Goal: Understand process/instructions: Learn how to perform a task or action

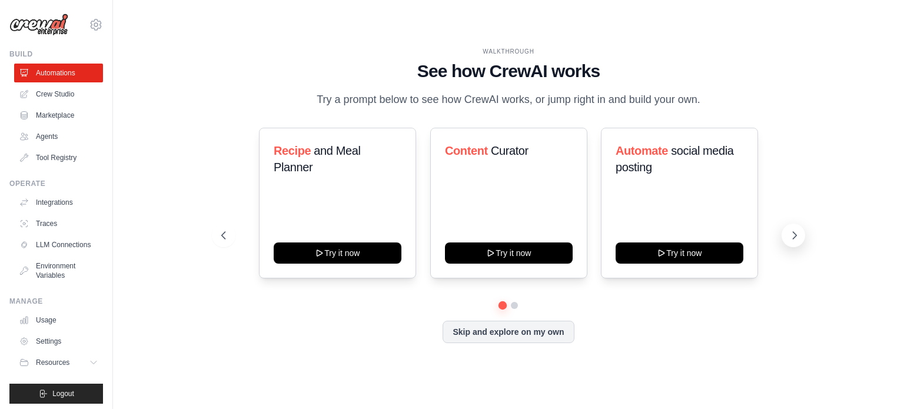
click at [792, 247] on button at bounding box center [793, 236] width 24 height 24
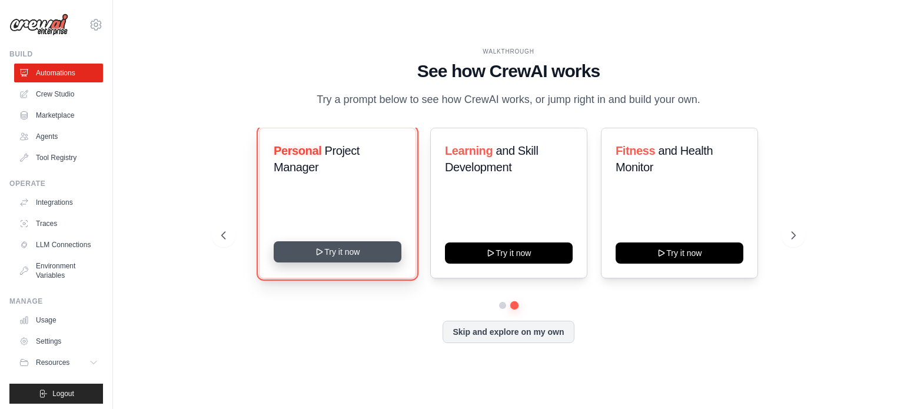
click at [353, 253] on button "Try it now" at bounding box center [338, 251] width 128 height 21
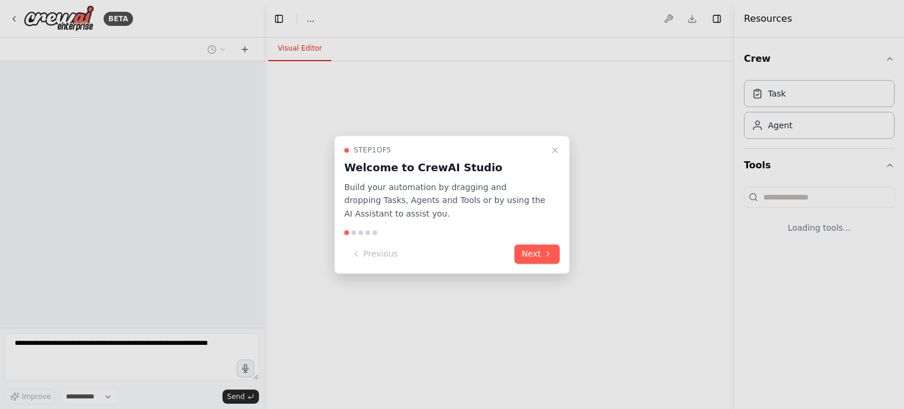
select select "****"
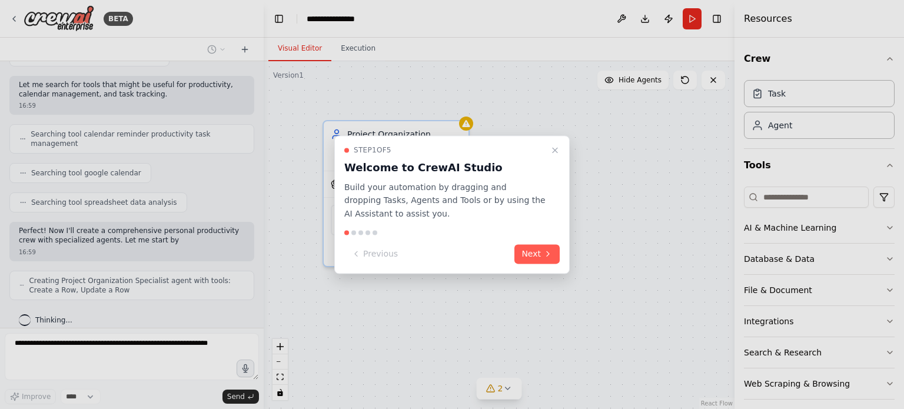
scroll to position [169, 0]
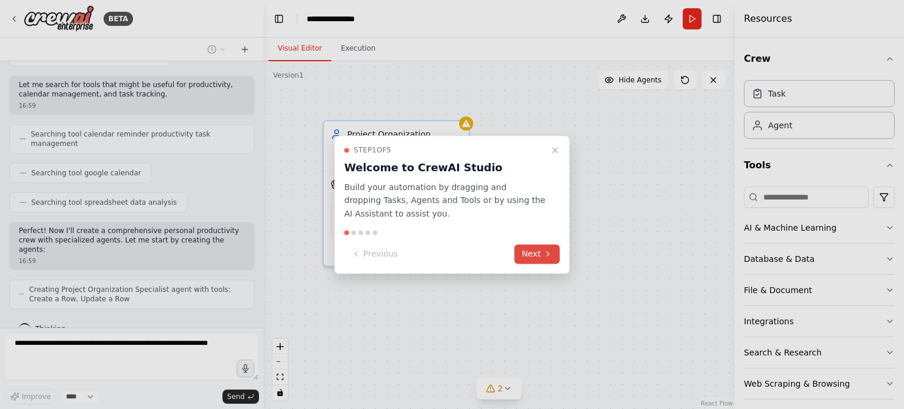
click at [533, 254] on button "Next" at bounding box center [536, 253] width 45 height 19
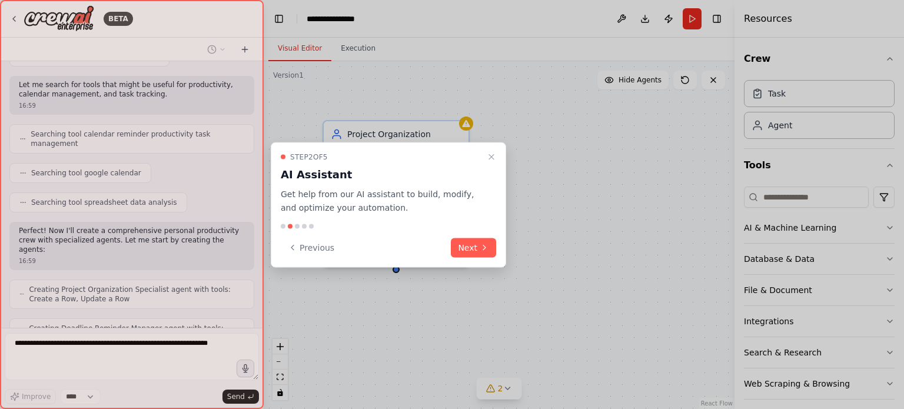
scroll to position [208, 0]
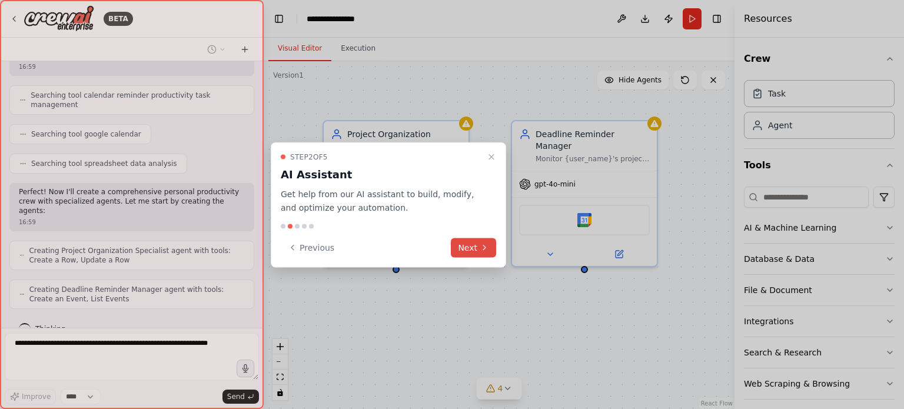
click at [473, 244] on button "Next" at bounding box center [473, 247] width 45 height 19
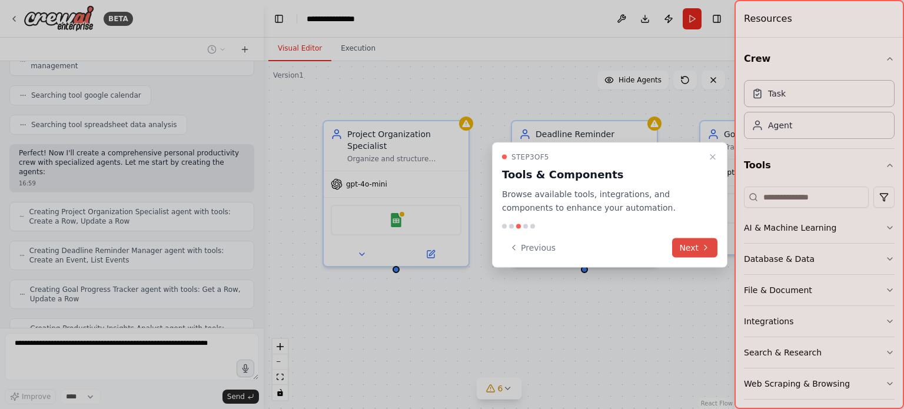
scroll to position [285, 0]
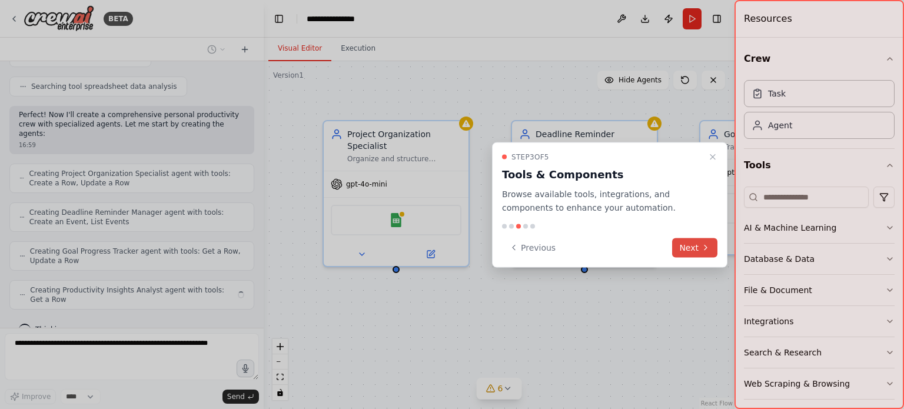
click at [699, 251] on button "Next" at bounding box center [694, 247] width 45 height 19
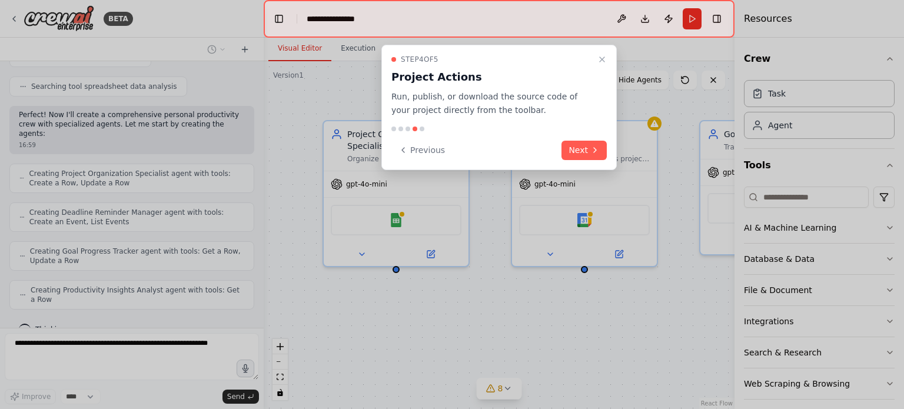
scroll to position [276, 0]
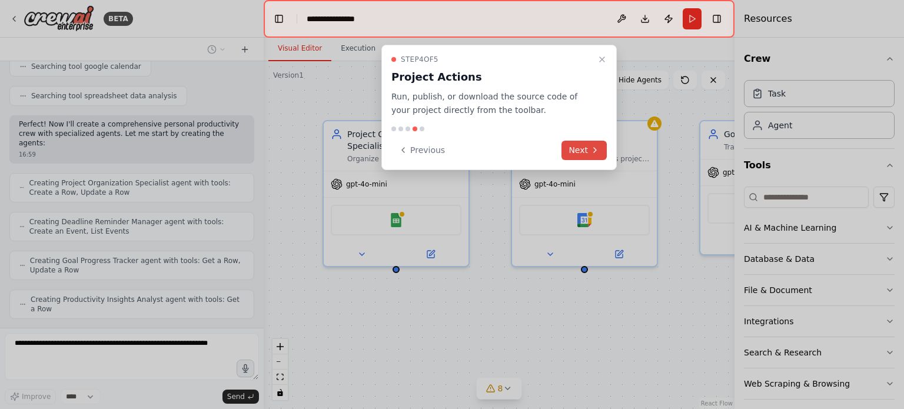
click at [580, 144] on button "Next" at bounding box center [583, 150] width 45 height 19
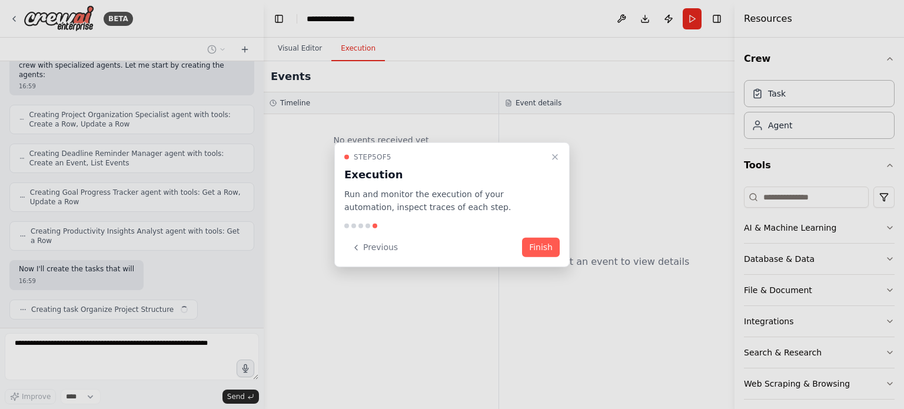
scroll to position [353, 0]
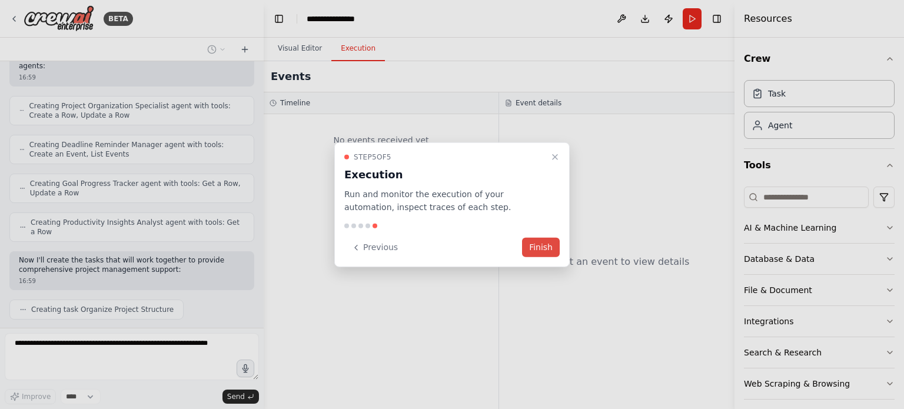
click at [530, 244] on button "Finish" at bounding box center [541, 247] width 38 height 19
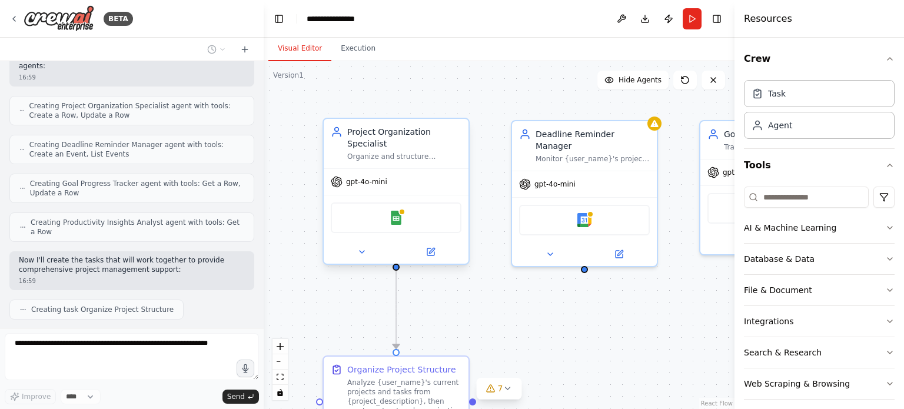
scroll to position [382, 0]
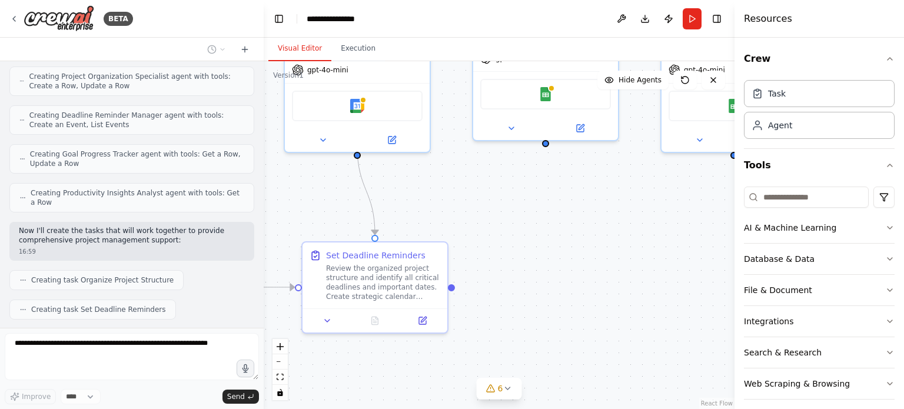
drag, startPoint x: 626, startPoint y: 294, endPoint x: 399, endPoint y: 181, distance: 253.4
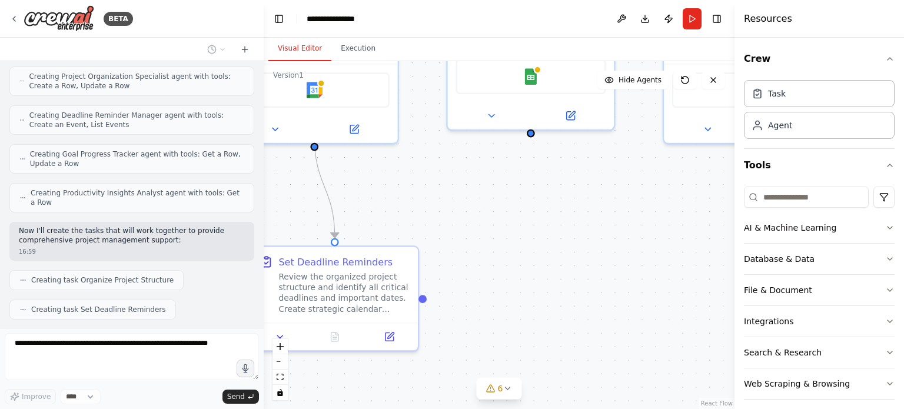
scroll to position [412, 0]
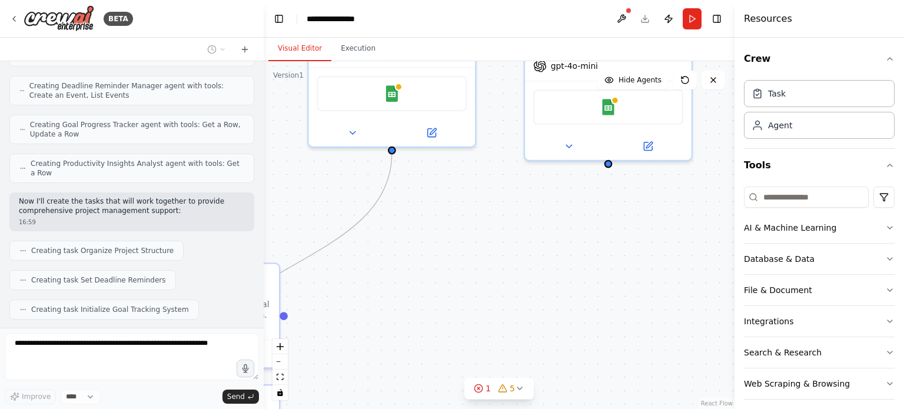
drag, startPoint x: 617, startPoint y: 197, endPoint x: 478, endPoint y: 209, distance: 138.8
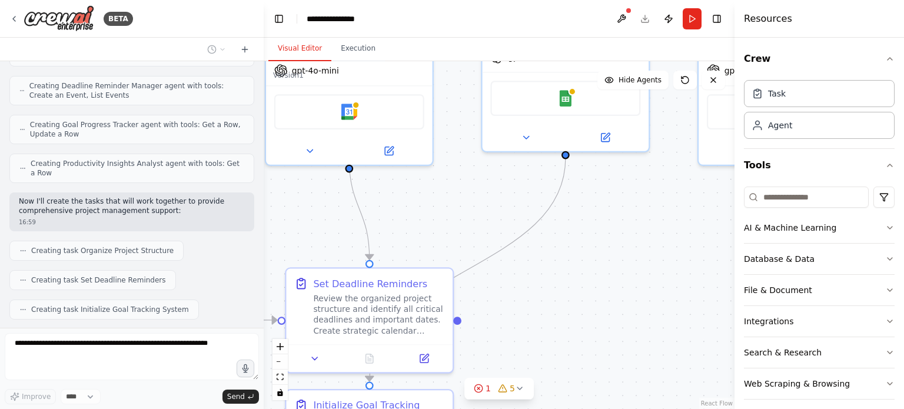
drag, startPoint x: 364, startPoint y: 224, endPoint x: 561, endPoint y: 229, distance: 197.2
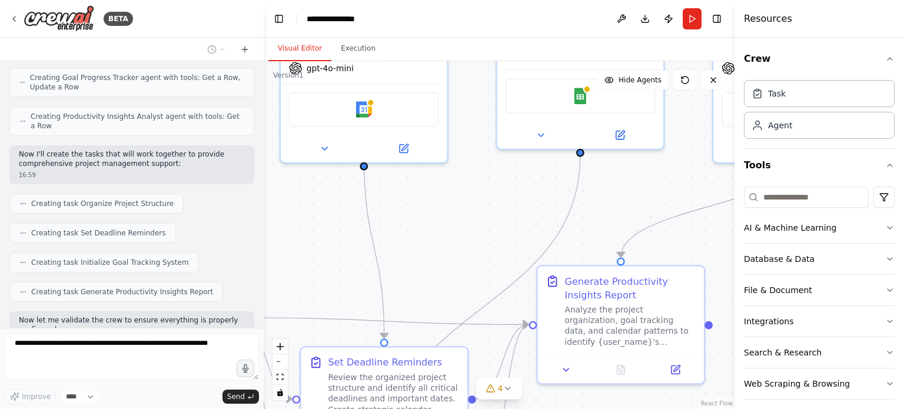
scroll to position [518, 0]
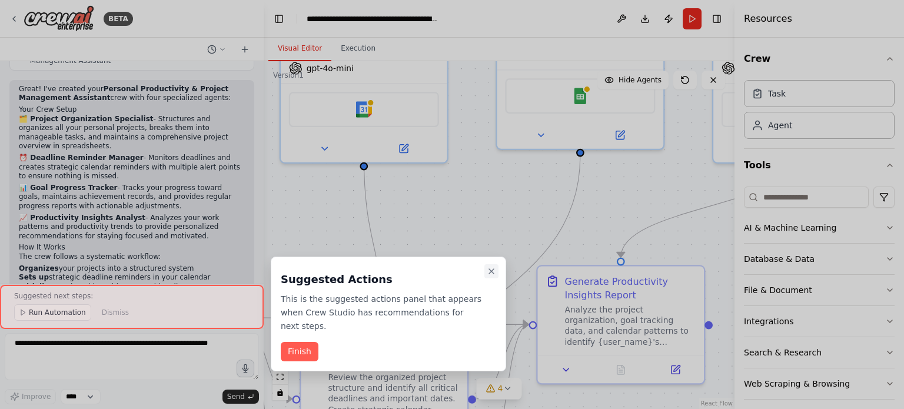
click at [494, 274] on icon "Close walkthrough" at bounding box center [491, 271] width 9 height 9
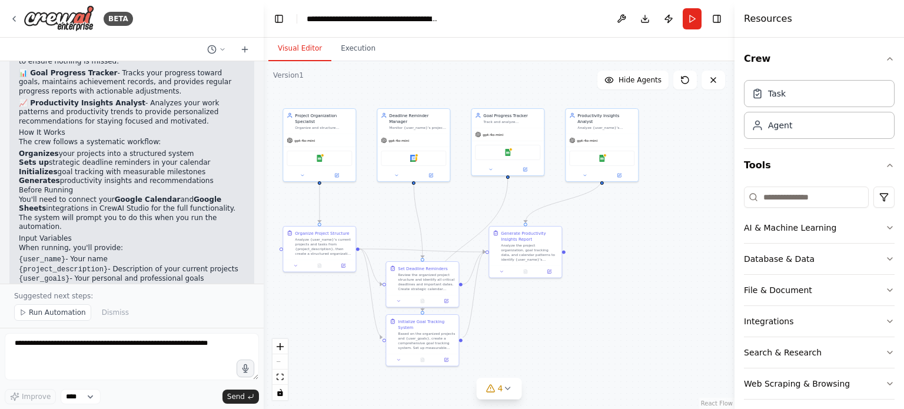
scroll to position [997, 0]
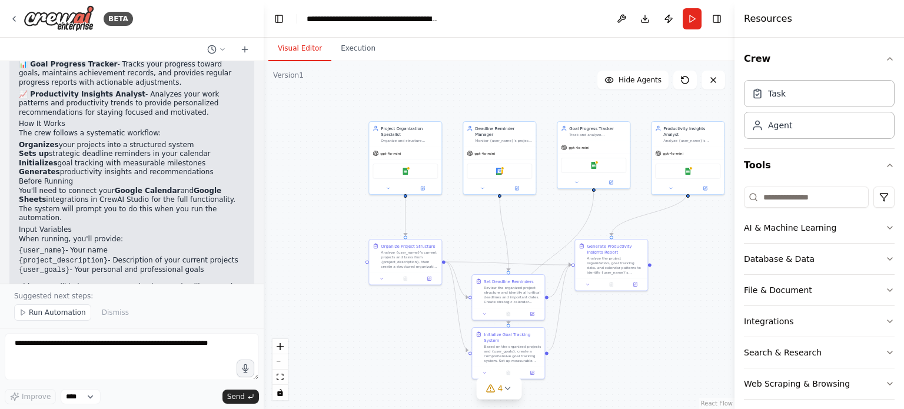
drag, startPoint x: 577, startPoint y: 204, endPoint x: 656, endPoint y: 212, distance: 79.9
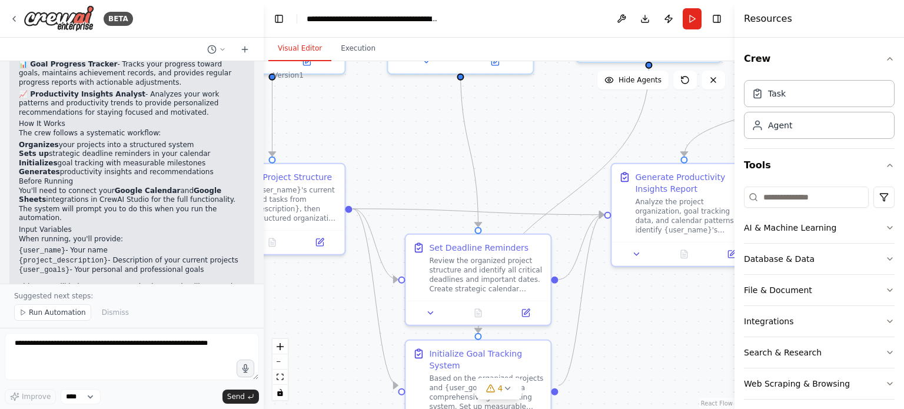
drag, startPoint x: 481, startPoint y: 250, endPoint x: 435, endPoint y: 171, distance: 91.2
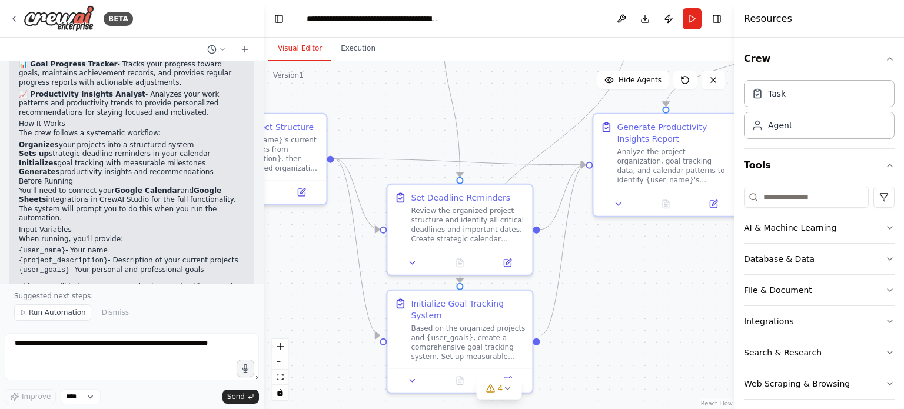
drag, startPoint x: 551, startPoint y: 280, endPoint x: 531, endPoint y: 221, distance: 62.0
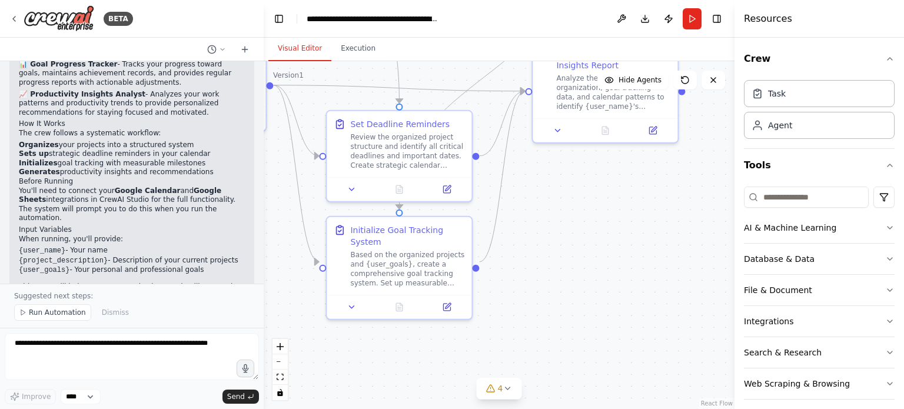
drag, startPoint x: 567, startPoint y: 322, endPoint x: 543, endPoint y: 305, distance: 29.6
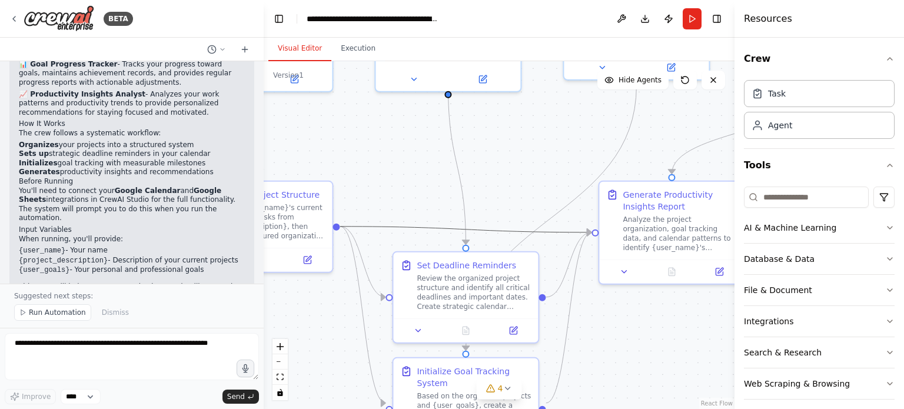
drag, startPoint x: 498, startPoint y: 104, endPoint x: 557, endPoint y: 239, distance: 147.8
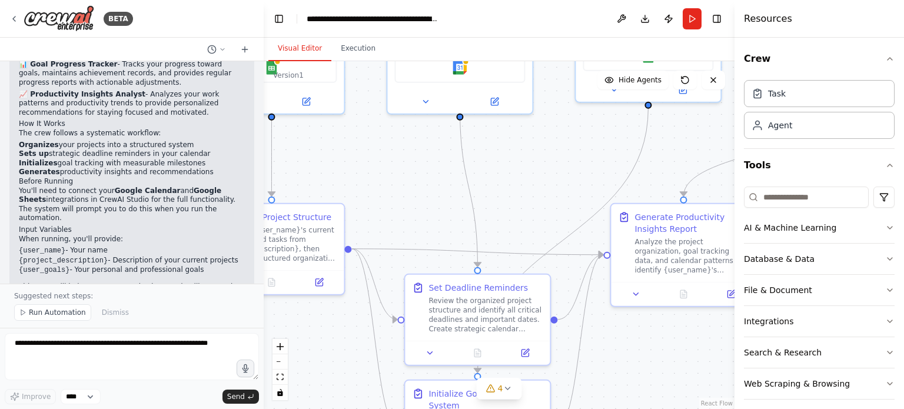
drag, startPoint x: 594, startPoint y: 245, endPoint x: 614, endPoint y: 247, distance: 20.7
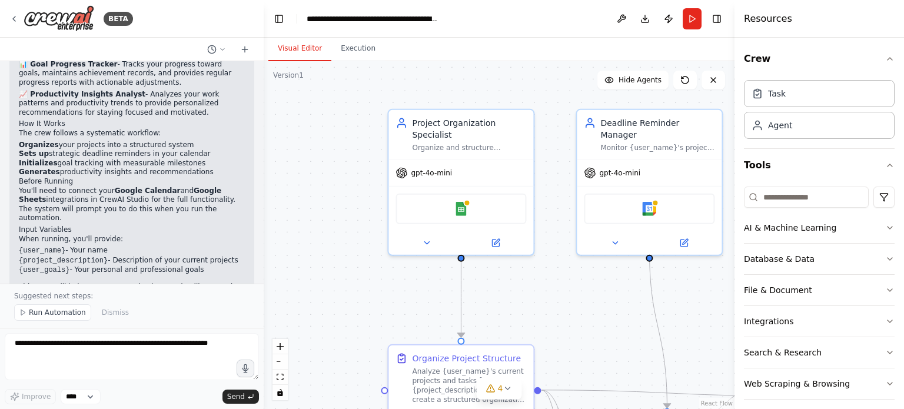
drag, startPoint x: 495, startPoint y: 211, endPoint x: 585, endPoint y: 275, distance: 110.1
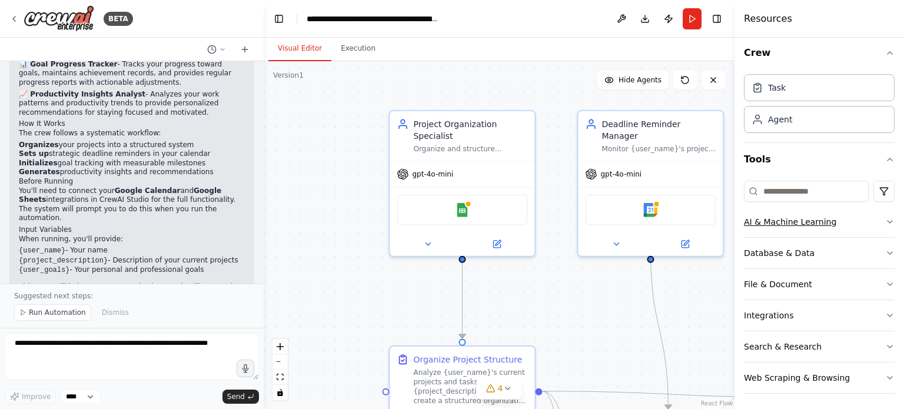
scroll to position [8, 0]
click at [885, 376] on icon "button" at bounding box center [889, 375] width 9 height 9
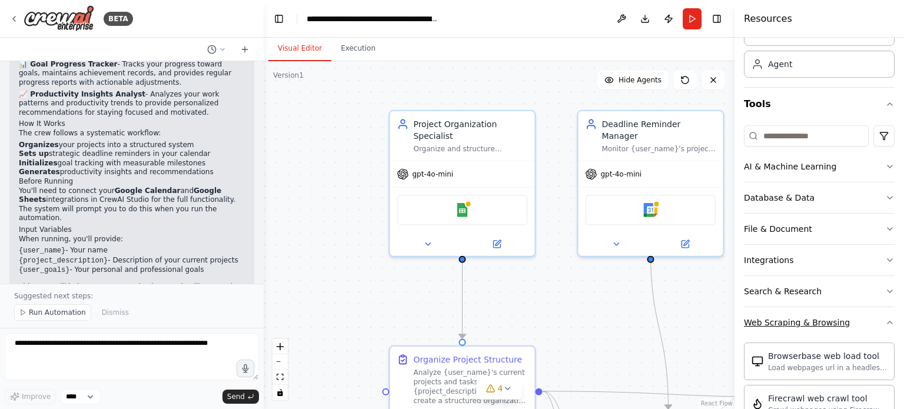
click at [885, 319] on icon "button" at bounding box center [889, 322] width 9 height 9
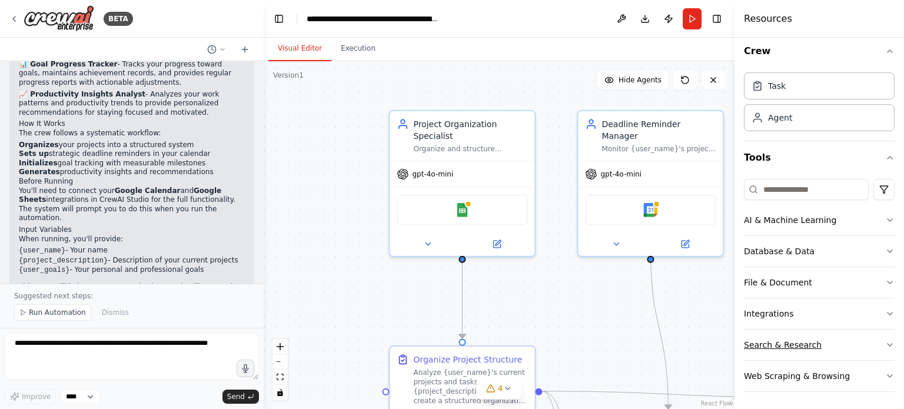
click at [885, 341] on icon "button" at bounding box center [889, 344] width 9 height 9
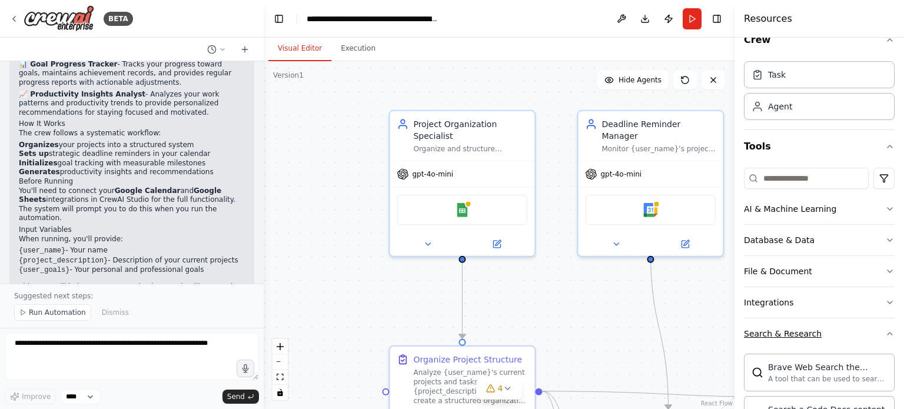
click at [869, 337] on button "Search & Research" at bounding box center [819, 333] width 151 height 31
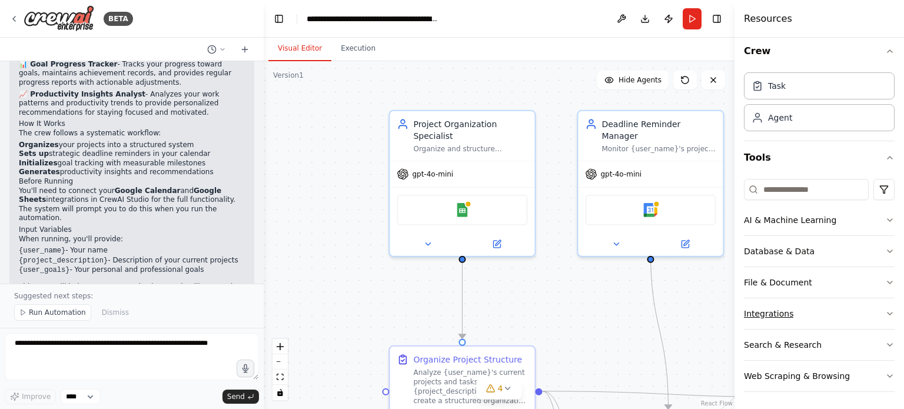
click at [869, 305] on button "Integrations" at bounding box center [819, 313] width 151 height 31
click at [874, 311] on button "Integrations" at bounding box center [819, 313] width 151 height 31
click at [875, 312] on button "Integrations" at bounding box center [819, 313] width 151 height 31
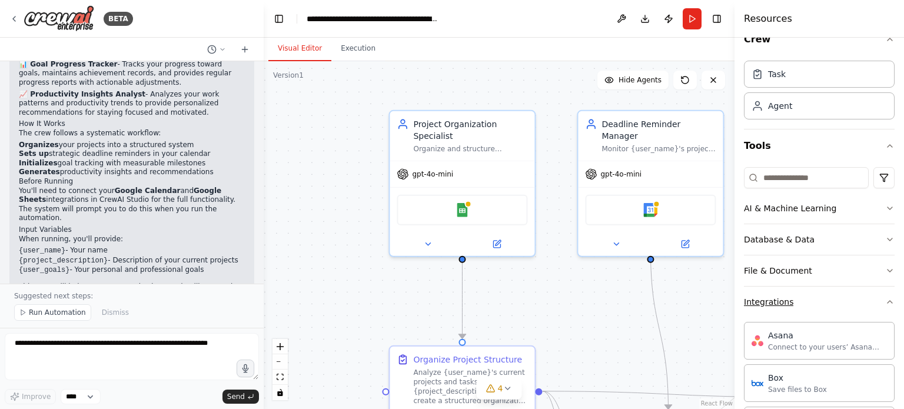
scroll to position [0, 0]
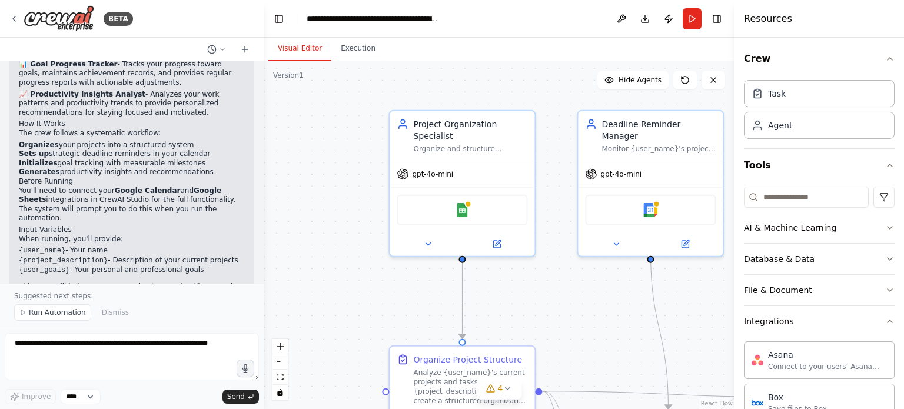
click at [863, 331] on button "Integrations" at bounding box center [819, 321] width 151 height 31
click at [860, 296] on button "File & Document" at bounding box center [819, 290] width 151 height 31
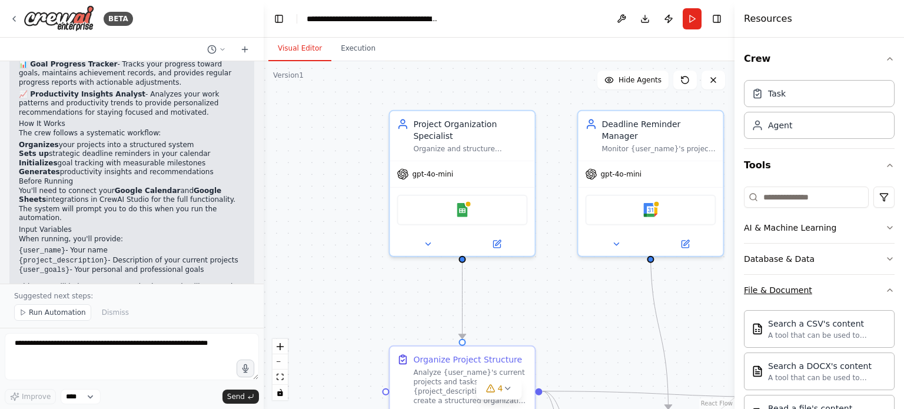
click at [861, 290] on button "File & Document" at bounding box center [819, 290] width 151 height 31
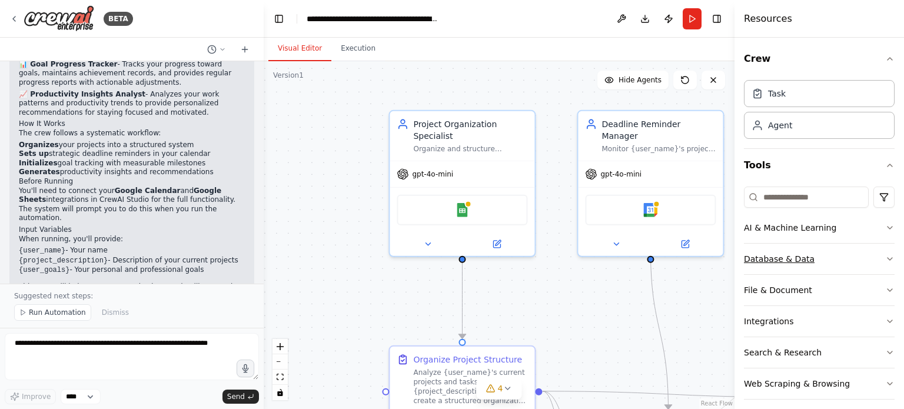
click at [847, 257] on button "Database & Data" at bounding box center [819, 259] width 151 height 31
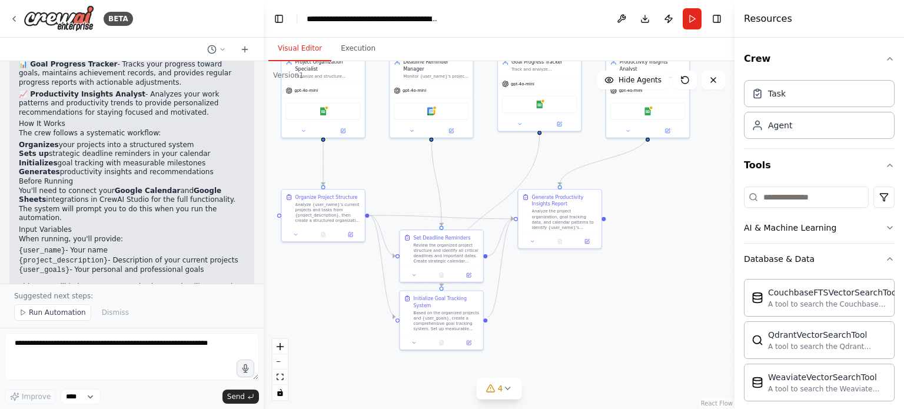
drag, startPoint x: 539, startPoint y: 317, endPoint x: 367, endPoint y: 184, distance: 217.3
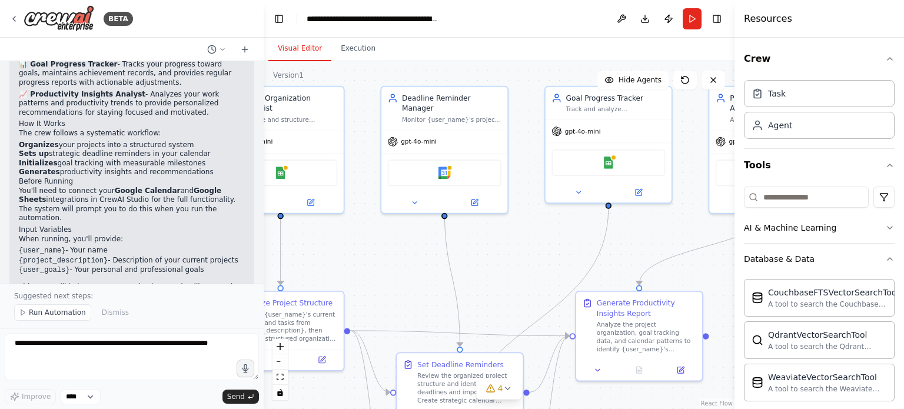
drag, startPoint x: 403, startPoint y: 134, endPoint x: 360, endPoint y: 249, distance: 123.3
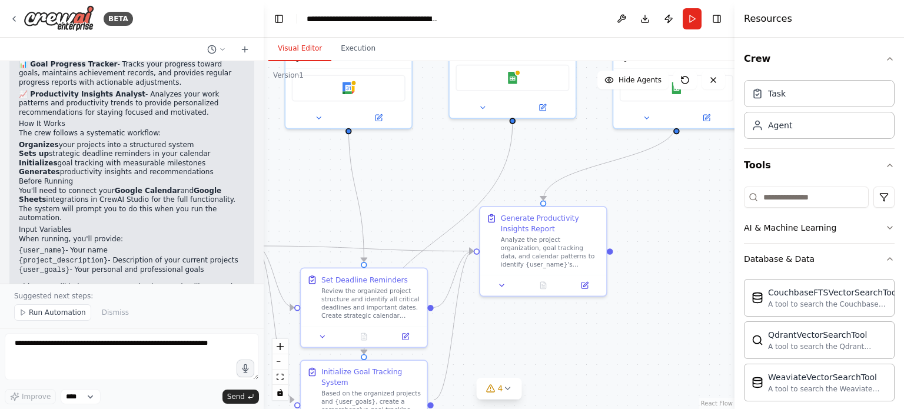
drag, startPoint x: 658, startPoint y: 229, endPoint x: 574, endPoint y: 151, distance: 115.3
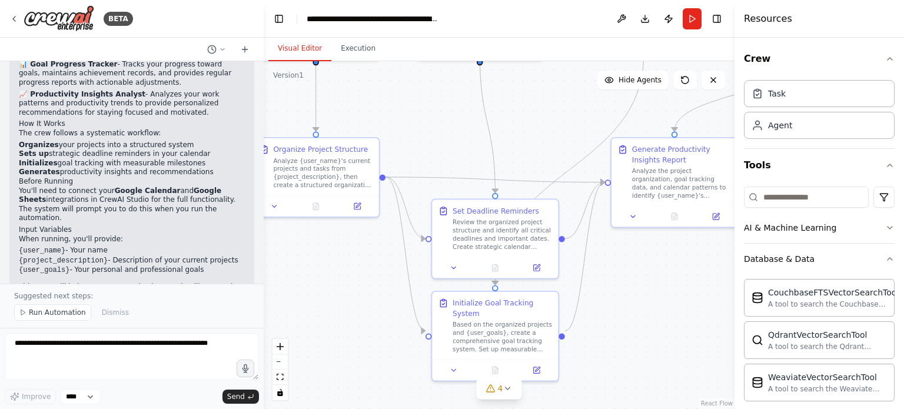
drag, startPoint x: 550, startPoint y: 325, endPoint x: 680, endPoint y: 258, distance: 146.3
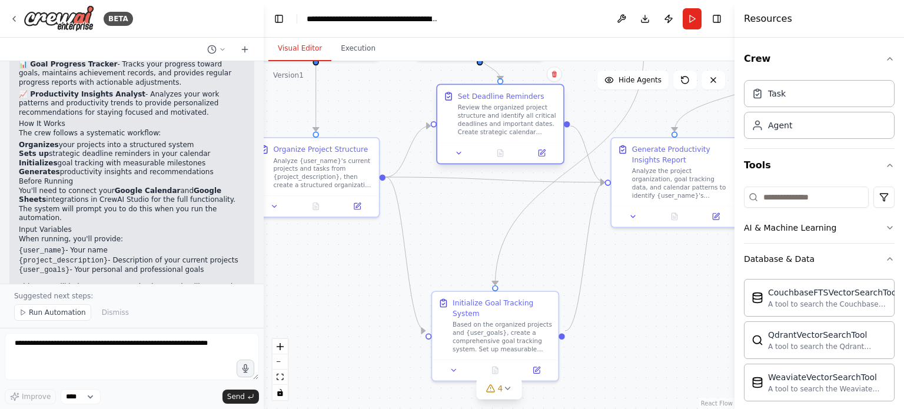
drag, startPoint x: 519, startPoint y: 225, endPoint x: 526, endPoint y: 106, distance: 119.7
click at [526, 106] on div "Review the organized project structure and identify all critical deadlines and …" at bounding box center [507, 120] width 99 height 33
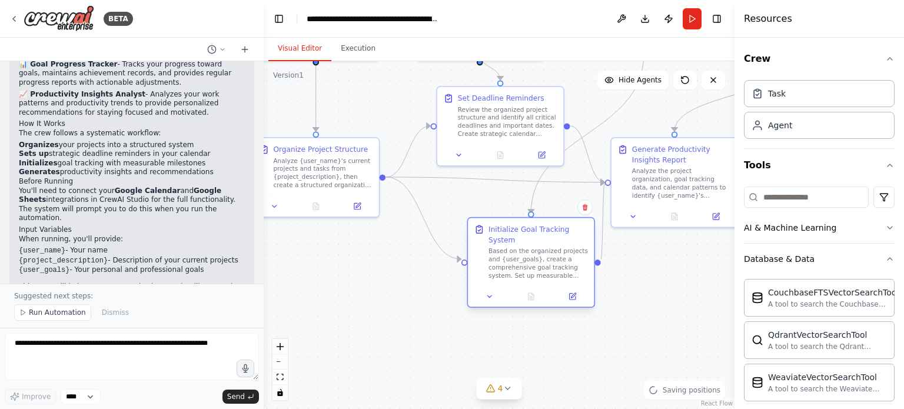
drag, startPoint x: 527, startPoint y: 310, endPoint x: 587, endPoint y: 232, distance: 97.7
click at [565, 232] on div "Initialize Goal Tracking System Based on the organized projects and {user_goals…" at bounding box center [537, 251] width 99 height 55
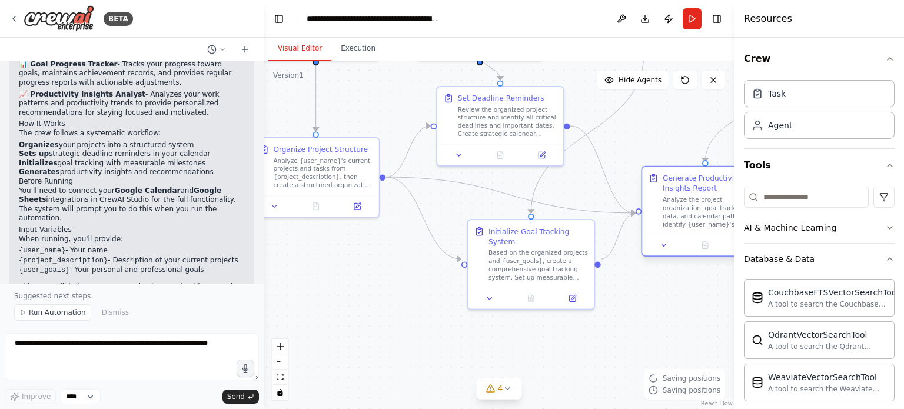
drag, startPoint x: 668, startPoint y: 187, endPoint x: 696, endPoint y: 222, distance: 44.8
click at [696, 222] on div "Analyze the project organization, goal tracking data, and calendar patterns to …" at bounding box center [712, 211] width 99 height 33
click at [646, 317] on div ".deletable-edge-delete-btn { width: 20px; height: 20px; border: 0px solid #ffff…" at bounding box center [499, 235] width 471 height 348
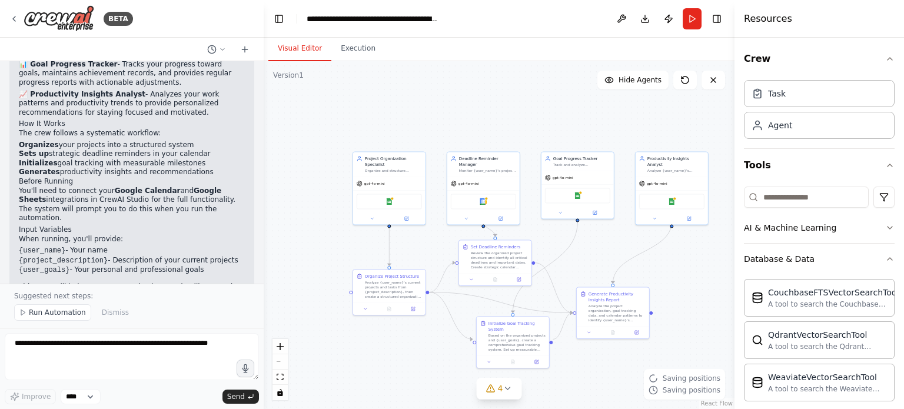
drag, startPoint x: 437, startPoint y: 312, endPoint x: 412, endPoint y: 347, distance: 42.1
